Goal: Task Accomplishment & Management: Complete application form

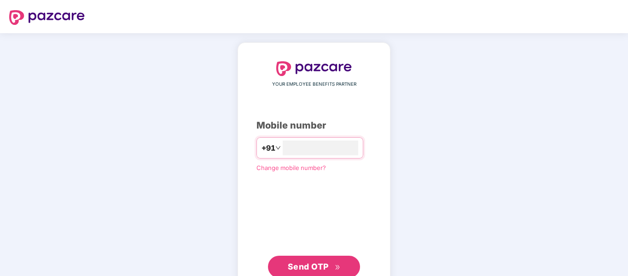
type input "**********"
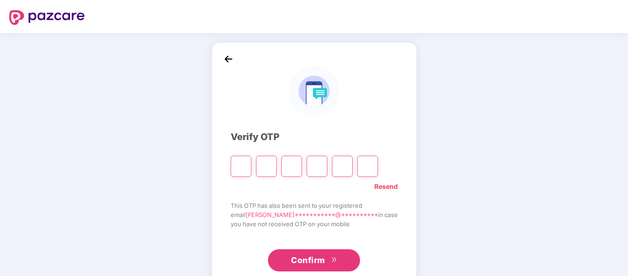
type input "*"
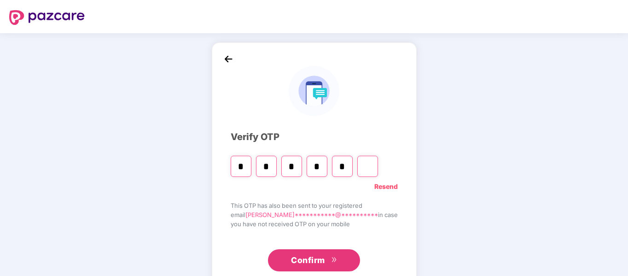
type input "*"
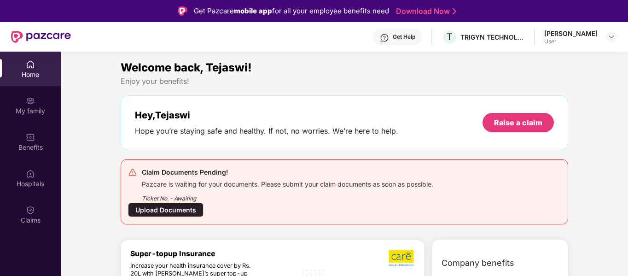
click at [176, 208] on div "Upload Documents" at bounding box center [166, 210] width 76 height 14
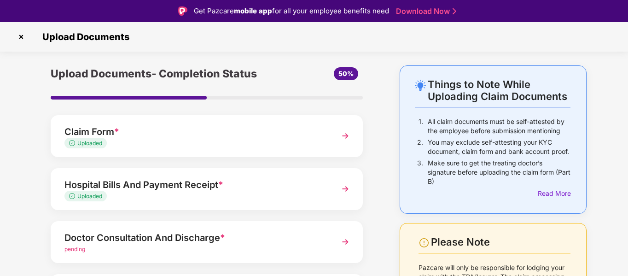
click at [214, 199] on div "Uploaded" at bounding box center [194, 196] width 261 height 9
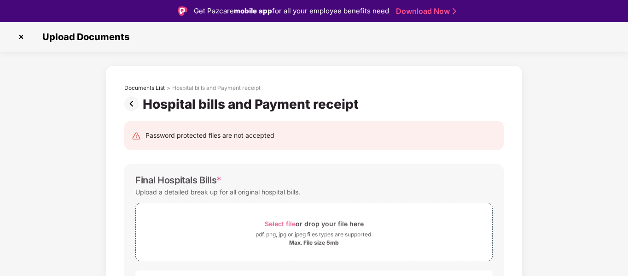
scroll to position [22, 0]
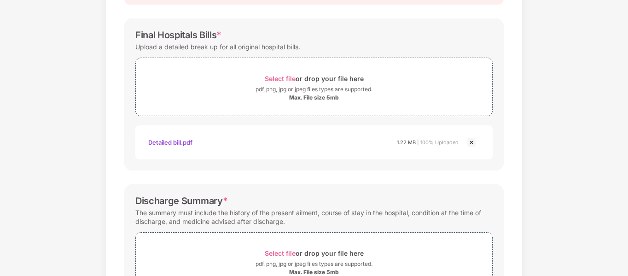
scroll to position [168, 0]
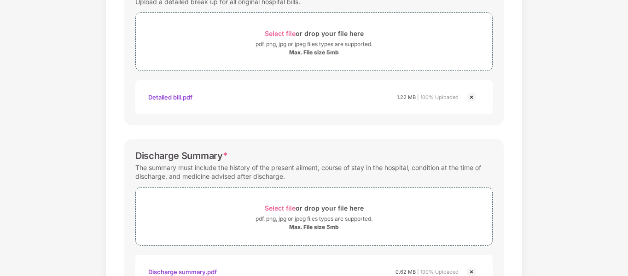
click at [473, 96] on img at bounding box center [471, 97] width 11 height 11
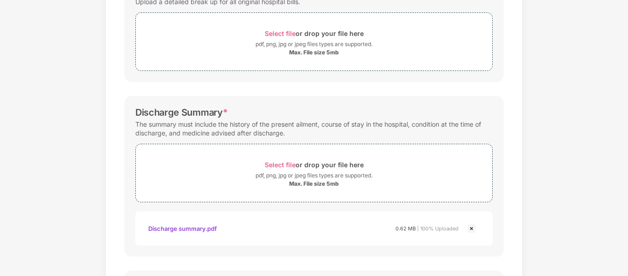
click at [473, 231] on img at bounding box center [471, 228] width 11 height 11
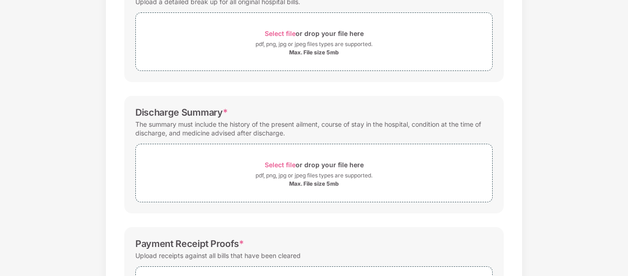
click at [571, 201] on div "Documents List > Hospital bills and Payment receipt Hospital bills and Payment …" at bounding box center [314, 154] width 628 height 559
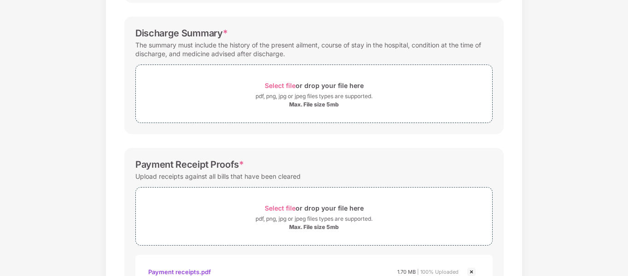
scroll to position [249, 0]
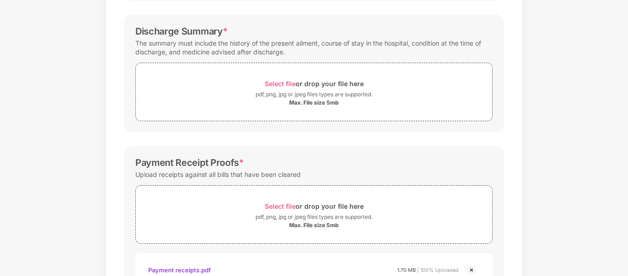
click at [470, 269] on img at bounding box center [471, 269] width 11 height 11
click at [592, 231] on div "Documents List > Hospital bills and Payment receipt Hospital bills and Payment …" at bounding box center [314, 52] width 628 height 516
click at [285, 205] on span "Select file" at bounding box center [280, 206] width 31 height 8
drag, startPoint x: 600, startPoint y: 254, endPoint x: 597, endPoint y: 249, distance: 6.6
click at [597, 249] on div "Documents List > Hospital bills and Payment receipt Hospital bills and Payment …" at bounding box center [314, 79] width 628 height 570
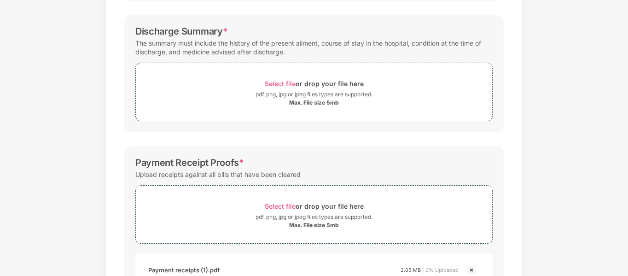
click at [597, 249] on div "Documents List > Hospital bills and Payment receipt Hospital bills and Payment …" at bounding box center [314, 79] width 628 height 570
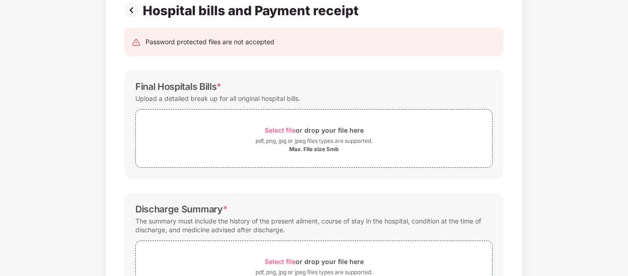
scroll to position [202, 0]
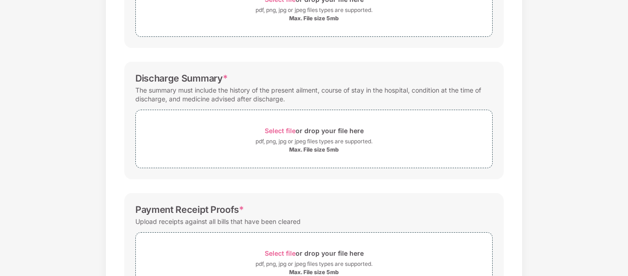
click at [533, 197] on div "Documents List > Hospital bills and Payment receipt Hospital bills and Payment …" at bounding box center [314, 99] width 628 height 516
click at [626, 253] on div "Documents List > Hospital bills and Payment receipt Hospital bills and Payment …" at bounding box center [314, 99] width 628 height 516
click at [596, 230] on div "Documents List > Hospital bills and Payment receipt Hospital bills and Payment …" at bounding box center [314, 99] width 628 height 516
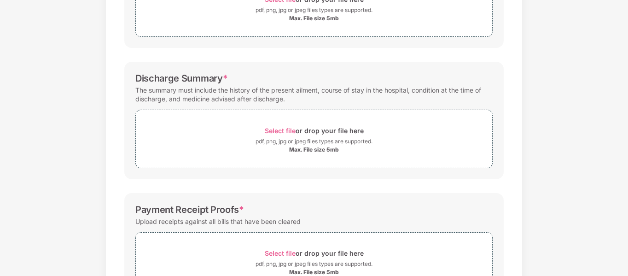
click at [464, 212] on div "Payment Receipt Proofs *" at bounding box center [313, 209] width 357 height 11
click at [543, 220] on div "Documents List > Hospital bills and Payment receipt Hospital bills and Payment …" at bounding box center [314, 99] width 628 height 516
click at [284, 256] on span "Select file" at bounding box center [280, 253] width 31 height 8
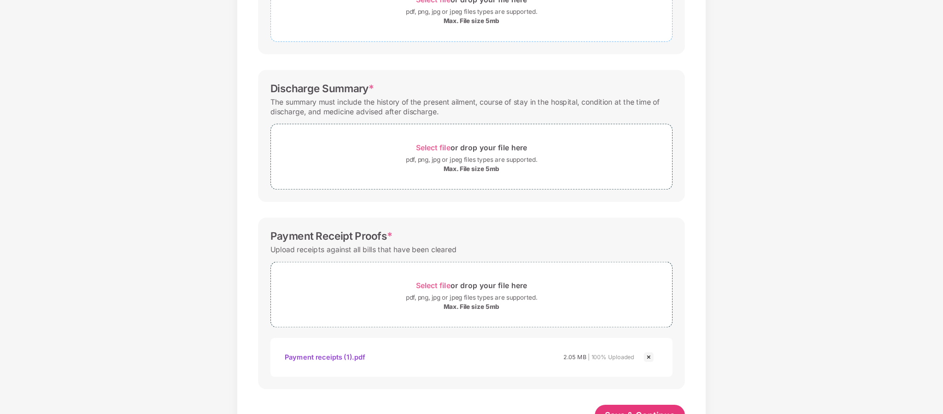
scroll to position [191, 0]
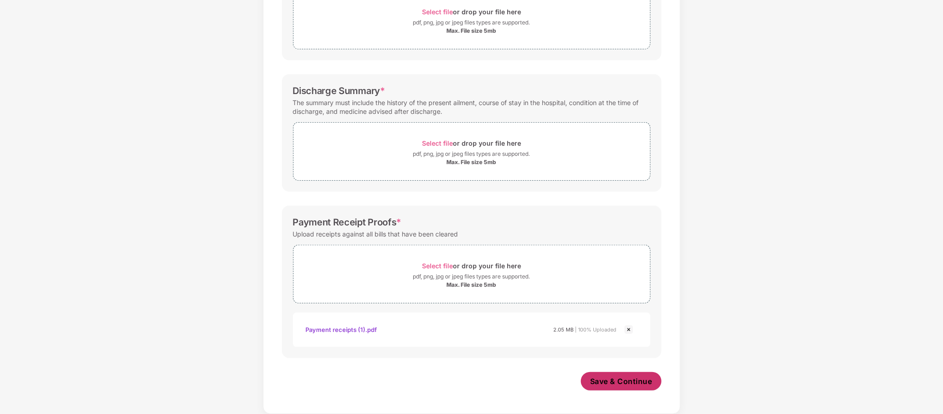
drag, startPoint x: 456, startPoint y: 0, endPoint x: 628, endPoint y: 387, distance: 423.6
click at [628, 275] on button "Save & Continue" at bounding box center [621, 381] width 81 height 18
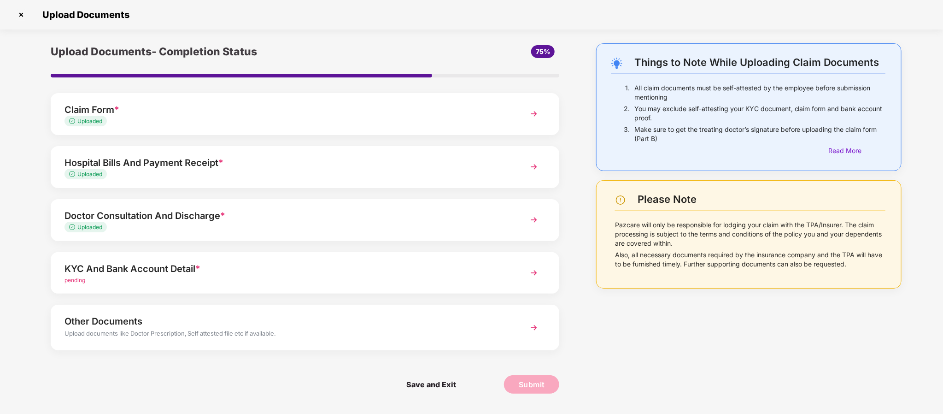
click at [503, 174] on div "Uploaded" at bounding box center [284, 174] width 441 height 9
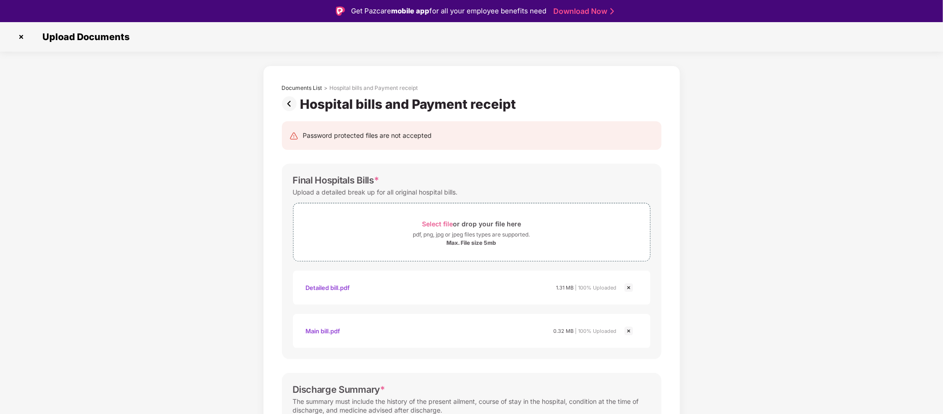
click at [628, 275] on div "Documents List > Hospital bills and Payment receipt Hospital bills and Payment …" at bounding box center [471, 409] width 943 height 689
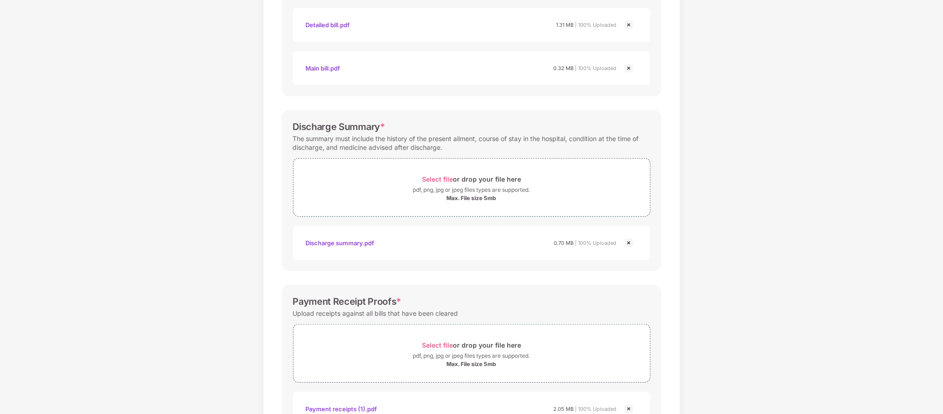
scroll to position [242, 0]
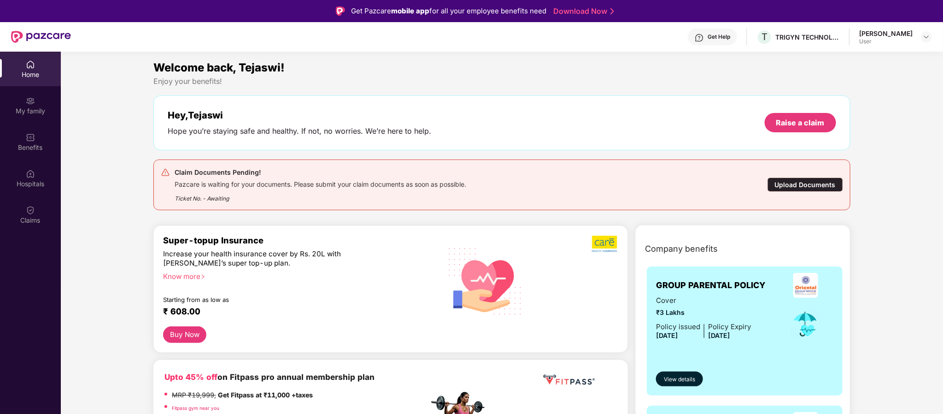
click at [628, 182] on div "Upload Documents" at bounding box center [805, 184] width 76 height 14
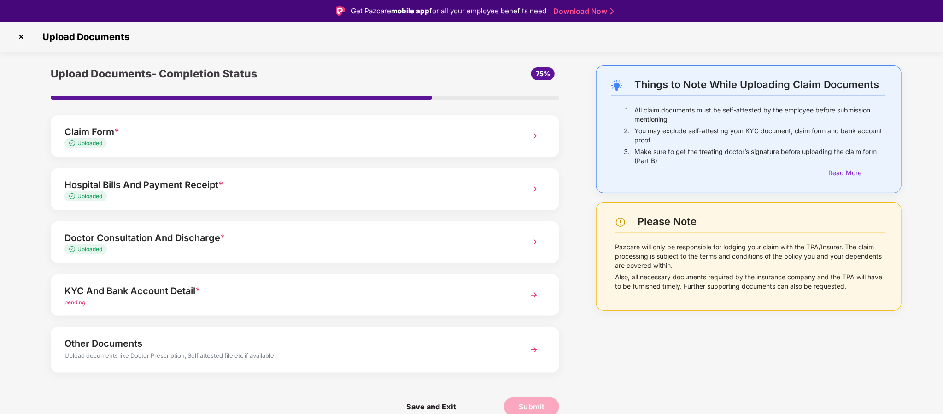
click at [437, 235] on div "Doctor Consultation And Discharge *" at bounding box center [284, 237] width 441 height 15
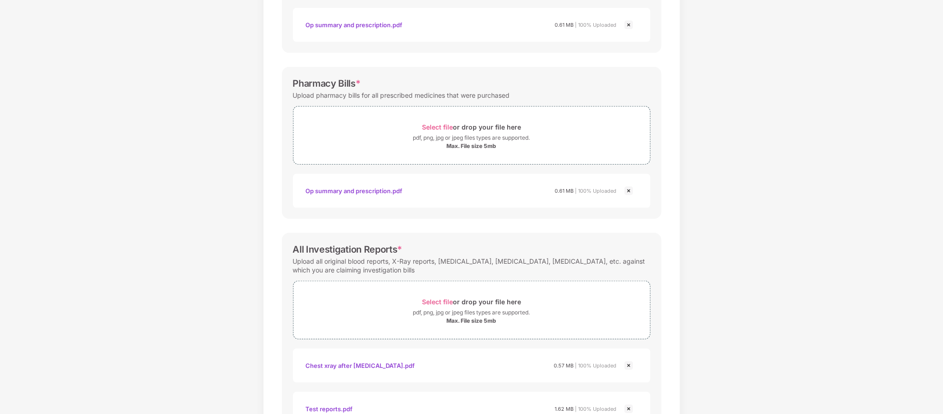
scroll to position [285, 0]
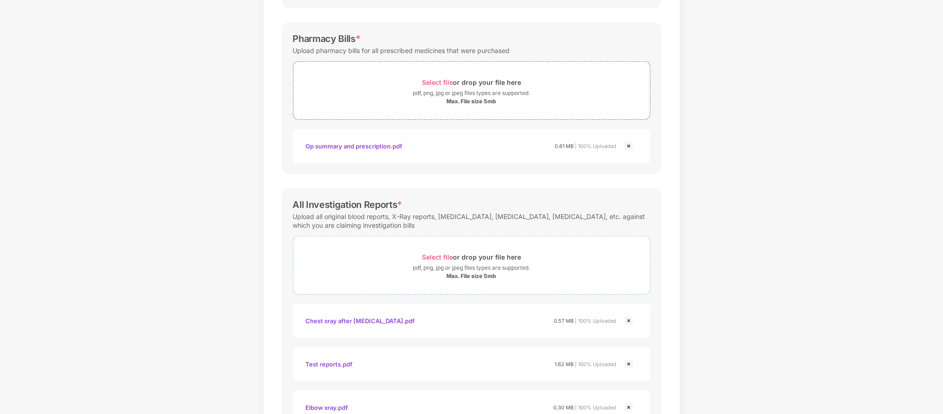
click at [437, 257] on span "Select file" at bounding box center [437, 257] width 31 height 8
click at [628, 275] on div "Documents List > Doctor consultation and discharge summary Doctor consultation …" at bounding box center [471, 190] width 943 height 864
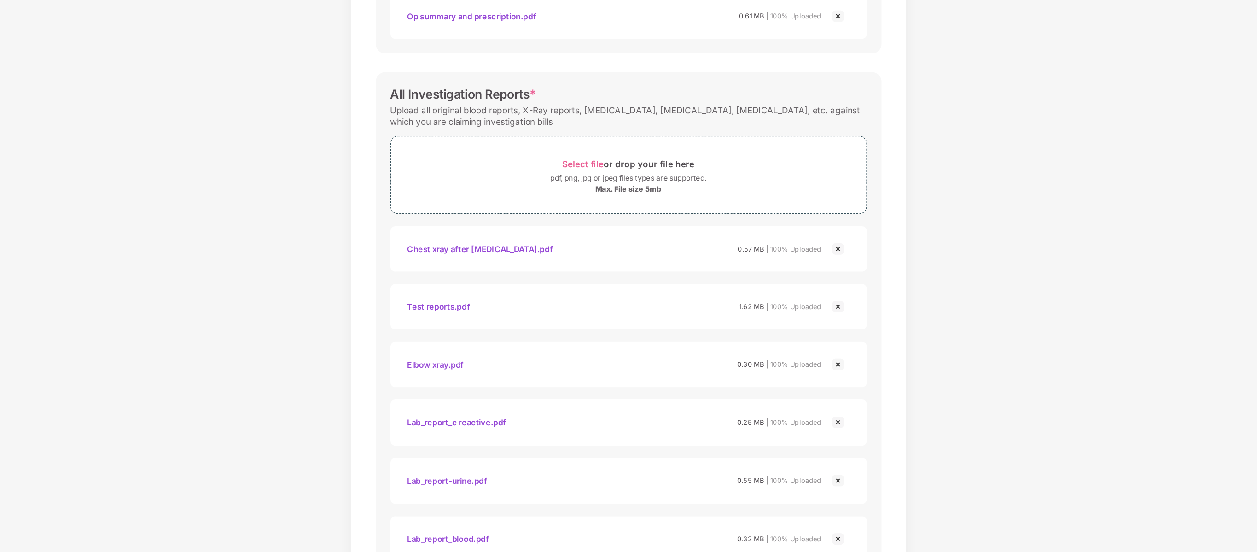
scroll to position [359, 0]
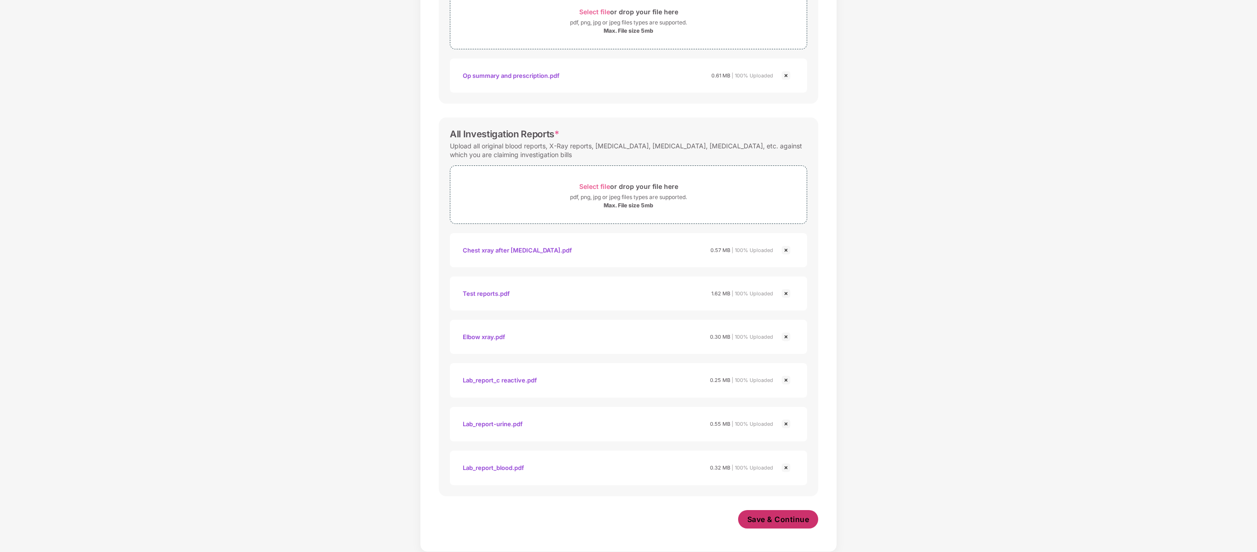
drag, startPoint x: 793, startPoint y: 12, endPoint x: 786, endPoint y: 518, distance: 505.2
click at [628, 275] on span "Save & Continue" at bounding box center [778, 519] width 62 height 10
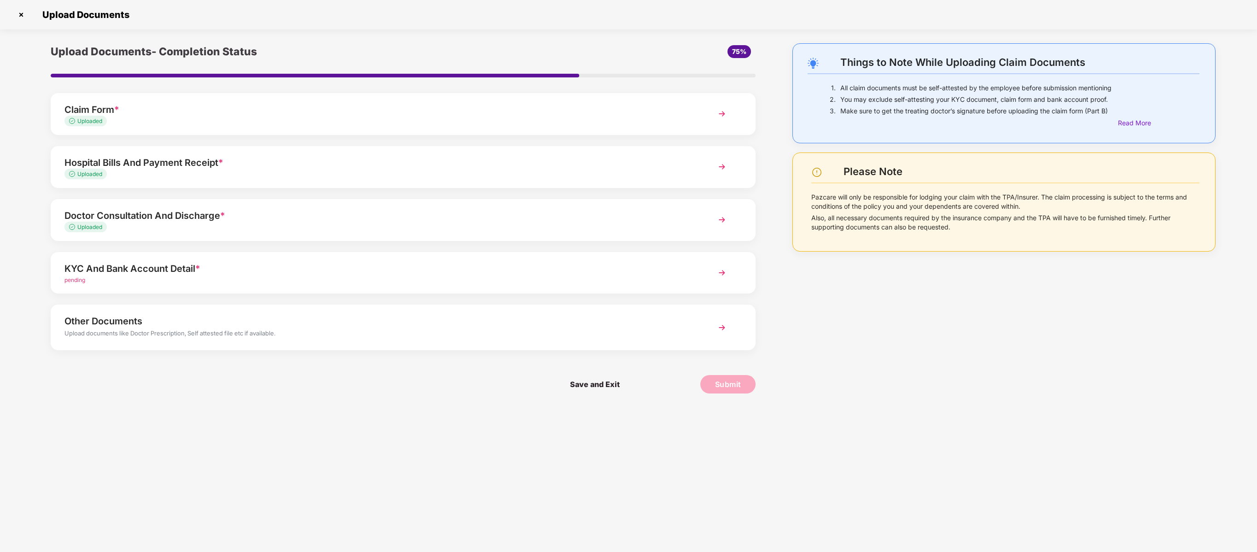
click at [628, 230] on div "Uploaded" at bounding box center [374, 227] width 621 height 9
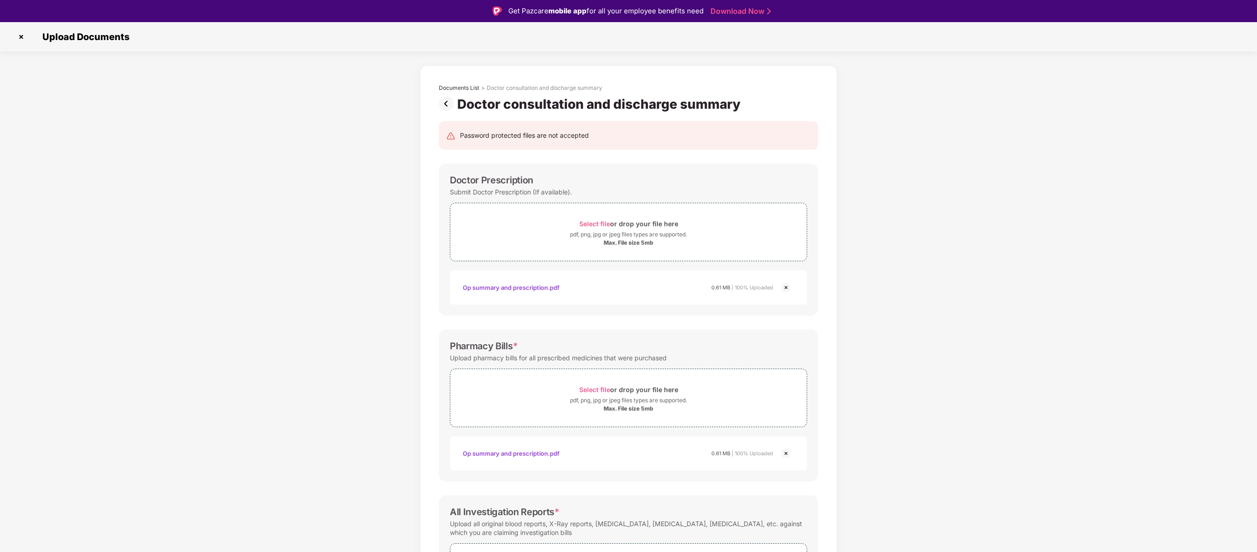
click at [628, 275] on div "Documents List > Doctor consultation and discharge summary Doctor consultation …" at bounding box center [628, 496] width 1257 height 862
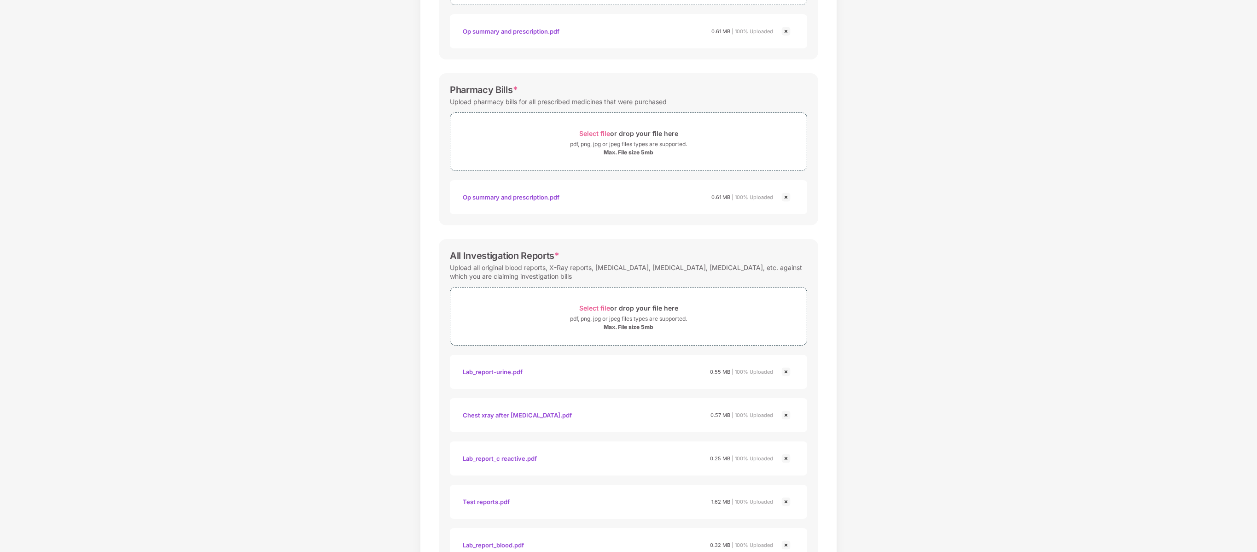
scroll to position [280, 0]
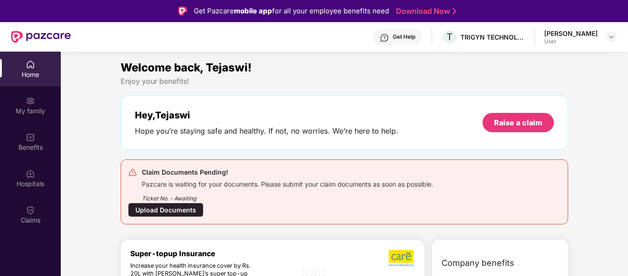
drag, startPoint x: 1171, startPoint y: 1, endPoint x: 428, endPoint y: 69, distance: 745.4
click at [428, 69] on div "Welcome back, Tejaswi!" at bounding box center [345, 67] width 448 height 17
click at [612, 36] on img at bounding box center [611, 36] width 7 height 7
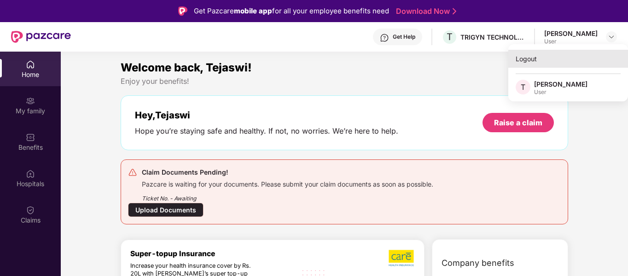
click at [529, 61] on div "Logout" at bounding box center [568, 59] width 120 height 18
